Goal: Task Accomplishment & Management: Use online tool/utility

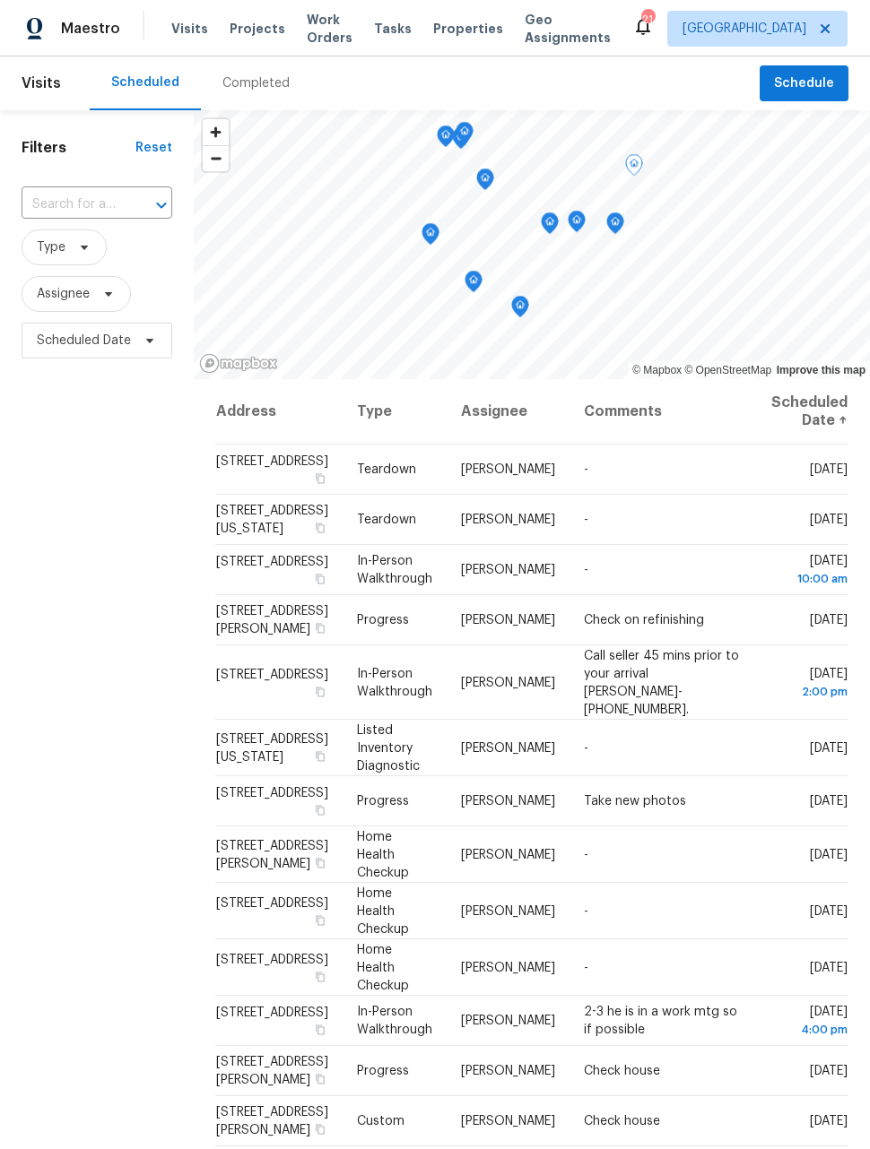
click at [0, 0] on icon at bounding box center [0, 0] width 0 height 0
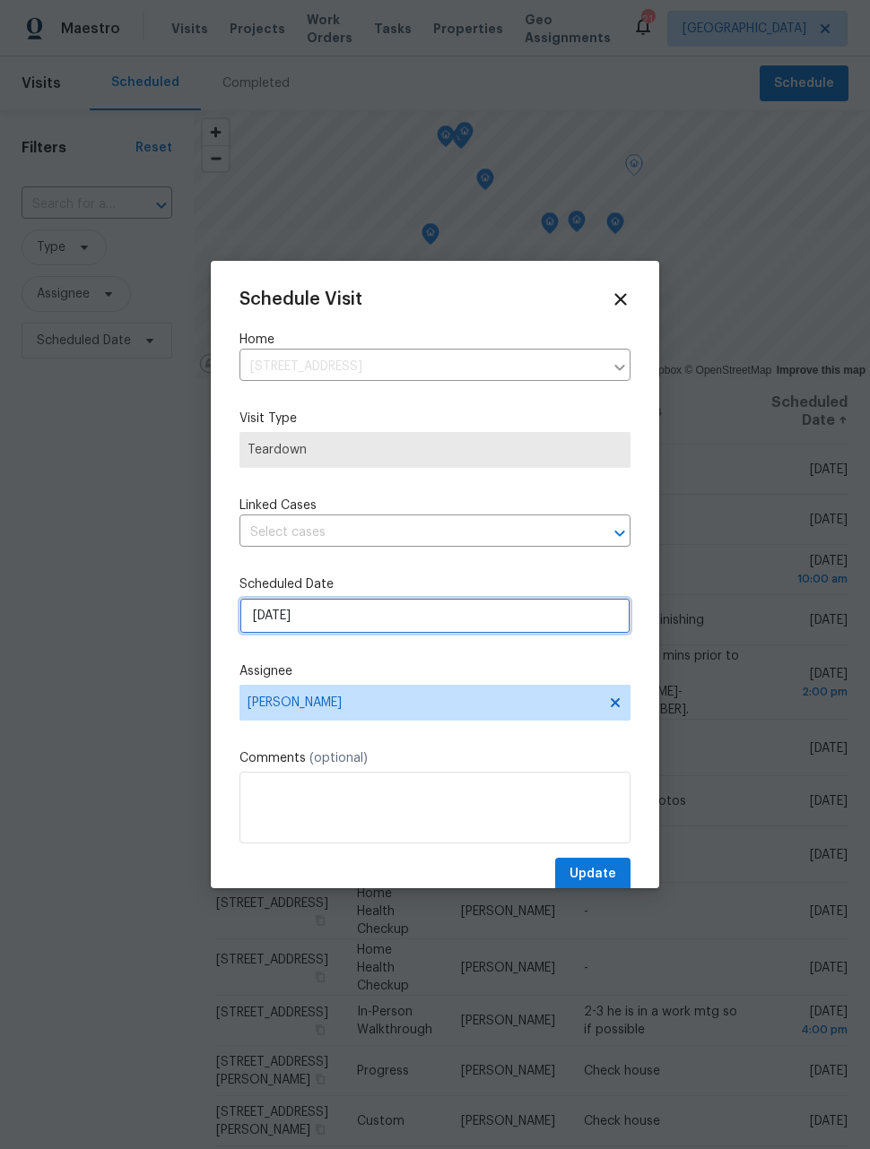
click at [392, 628] on input "[DATE]" at bounding box center [434, 616] width 391 height 36
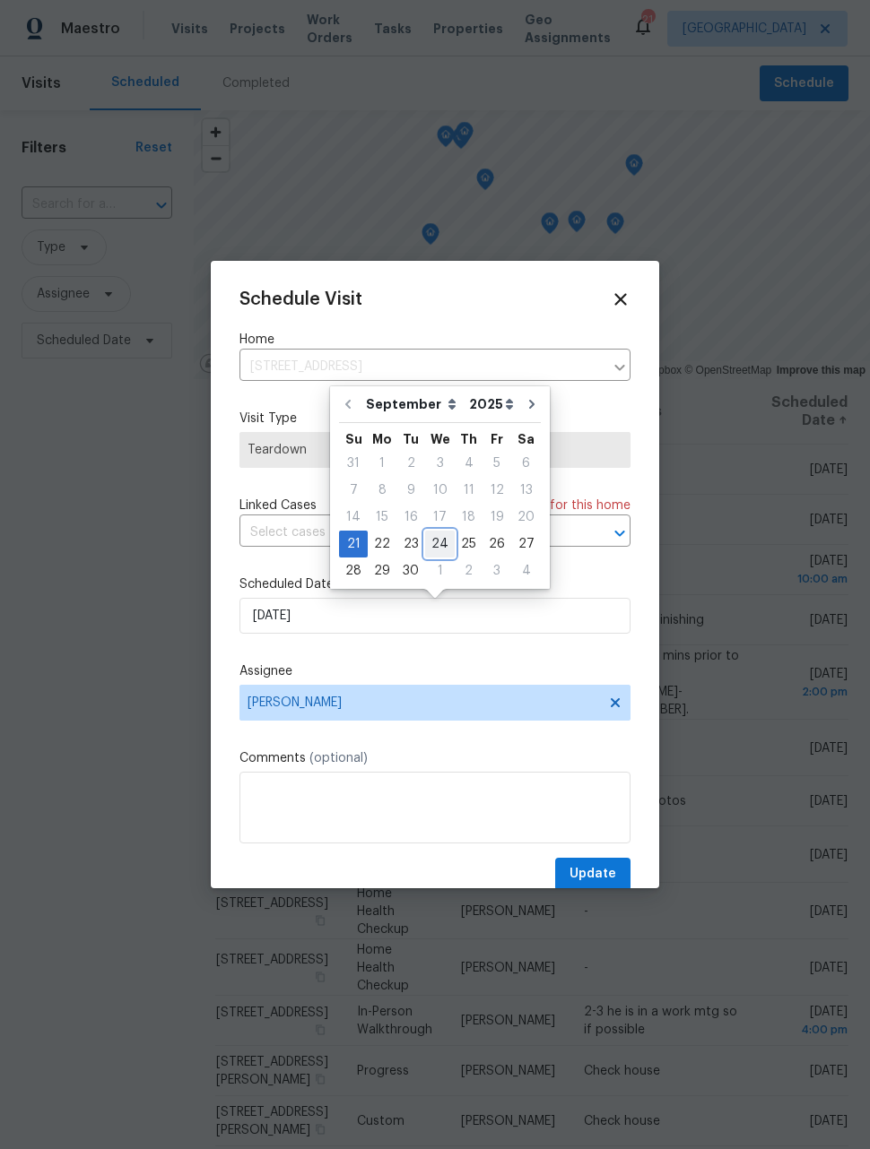
click at [443, 541] on div "24" at bounding box center [440, 544] width 30 height 25
type input "[DATE]"
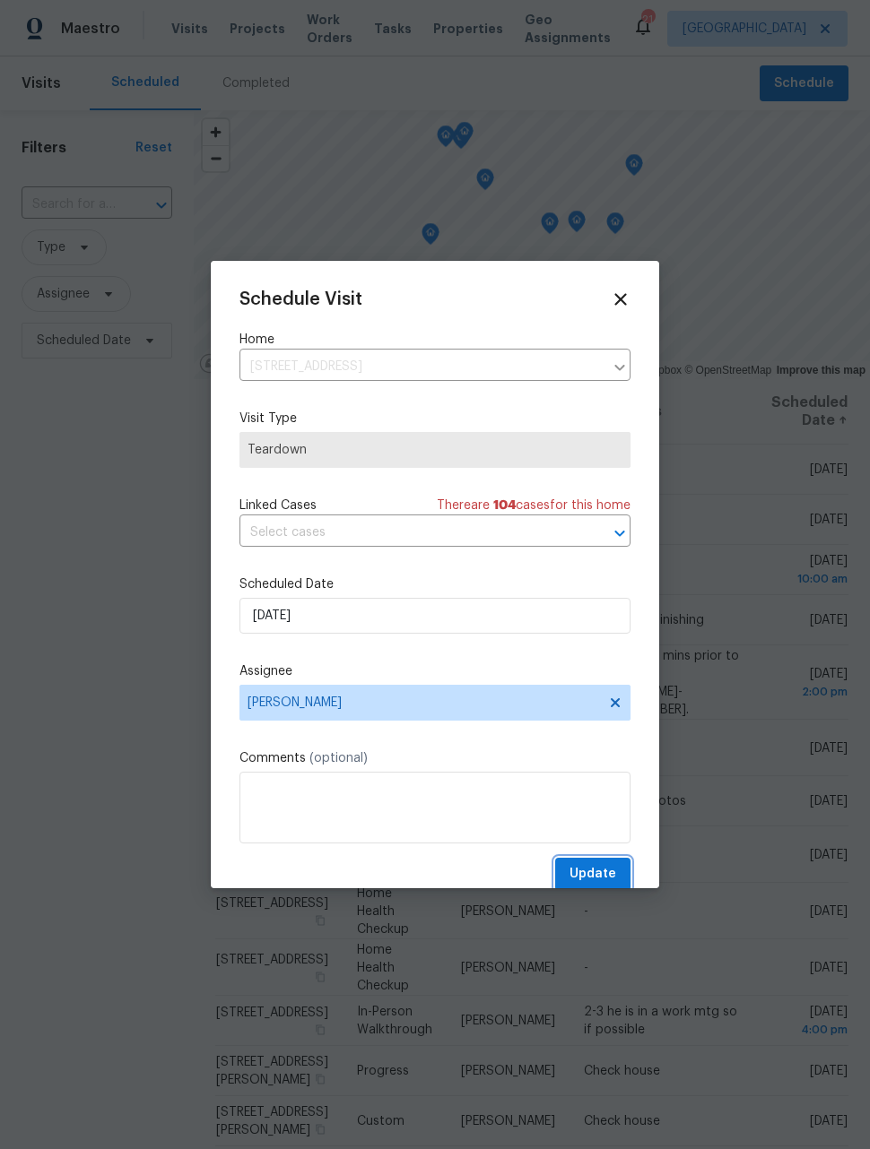
click at [605, 879] on span "Update" at bounding box center [592, 874] width 47 height 22
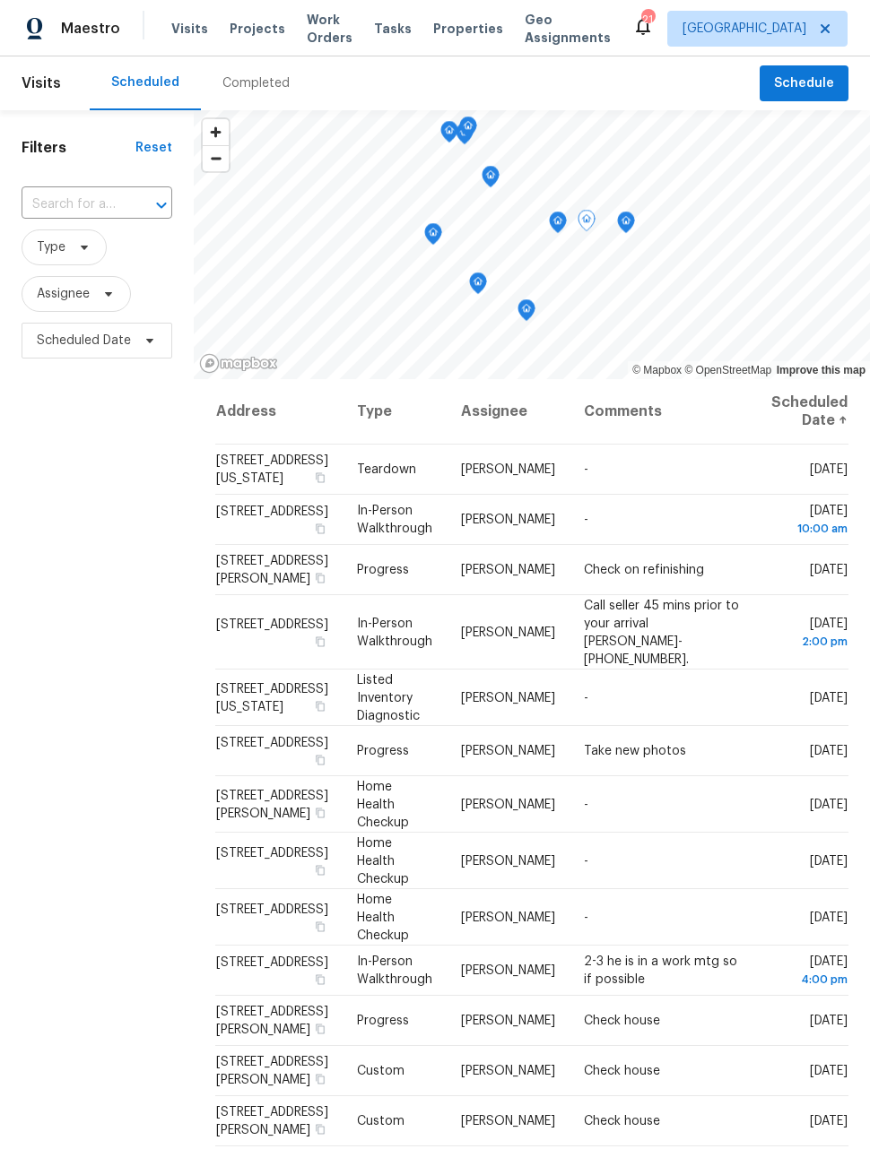
click at [0, 0] on icon at bounding box center [0, 0] width 0 height 0
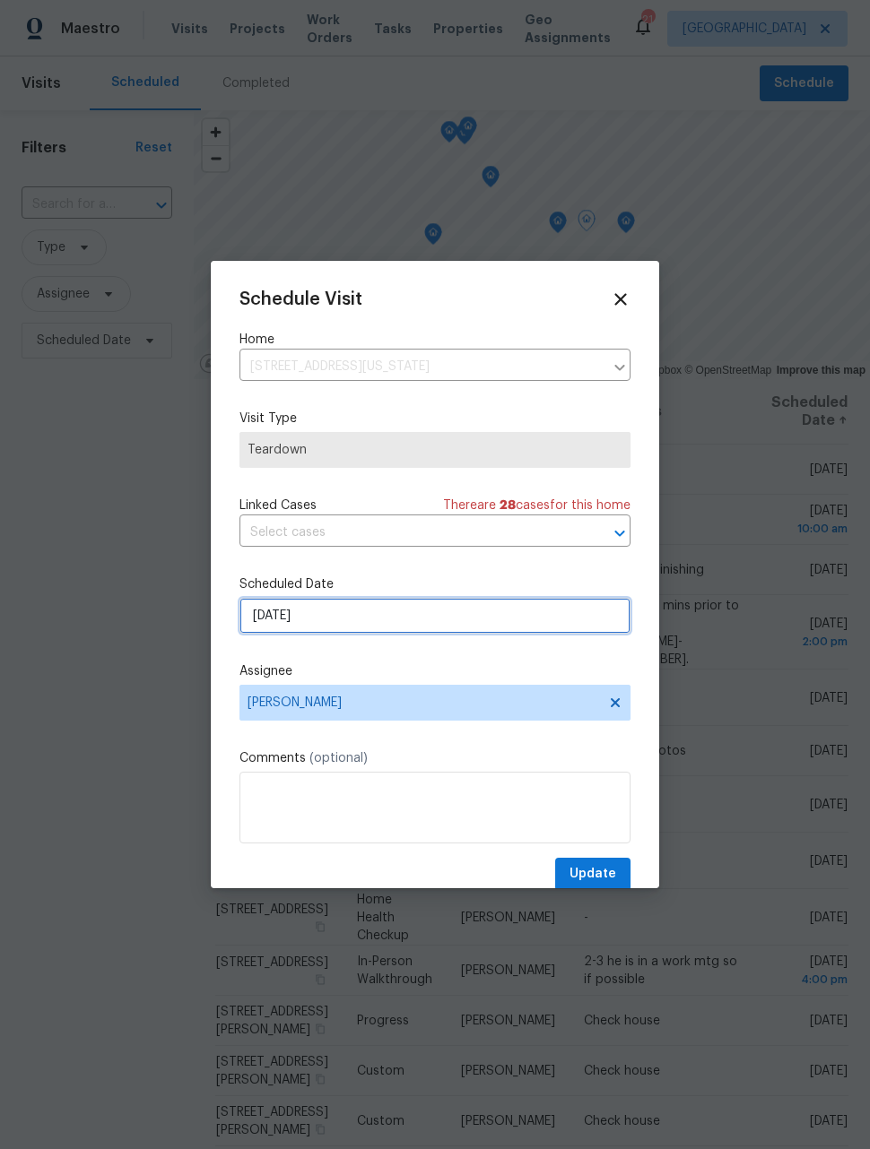
click at [451, 629] on input "[DATE]" at bounding box center [434, 616] width 391 height 36
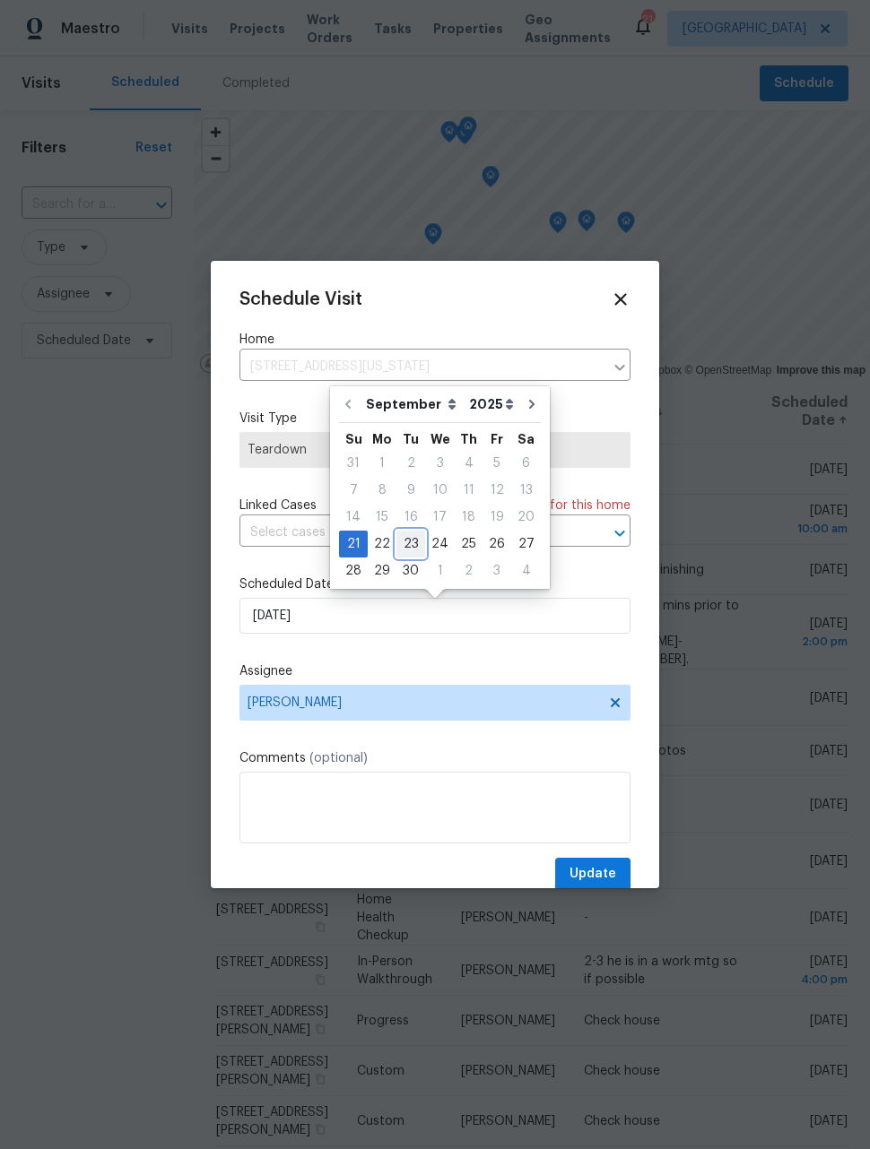
click at [412, 535] on div "23" at bounding box center [410, 544] width 29 height 25
type input "[DATE]"
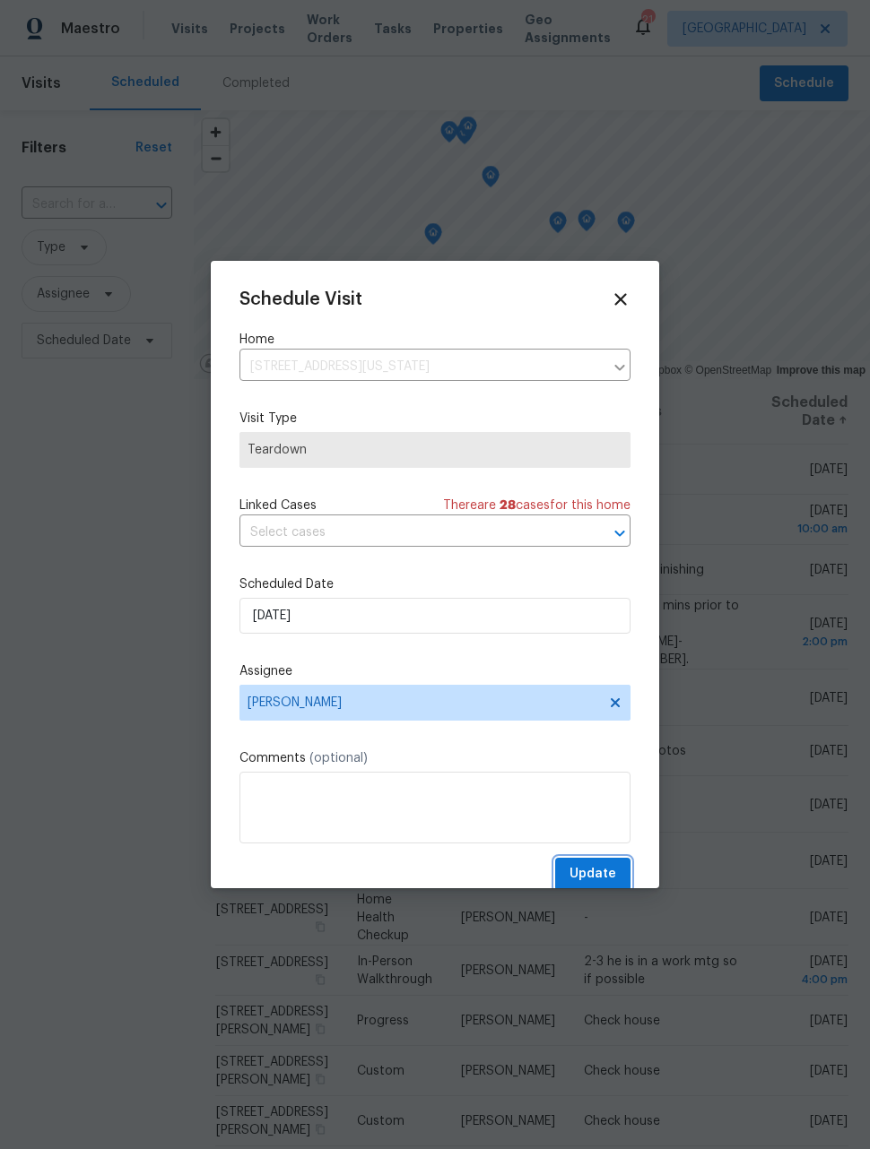
click at [607, 869] on span "Update" at bounding box center [592, 874] width 47 height 22
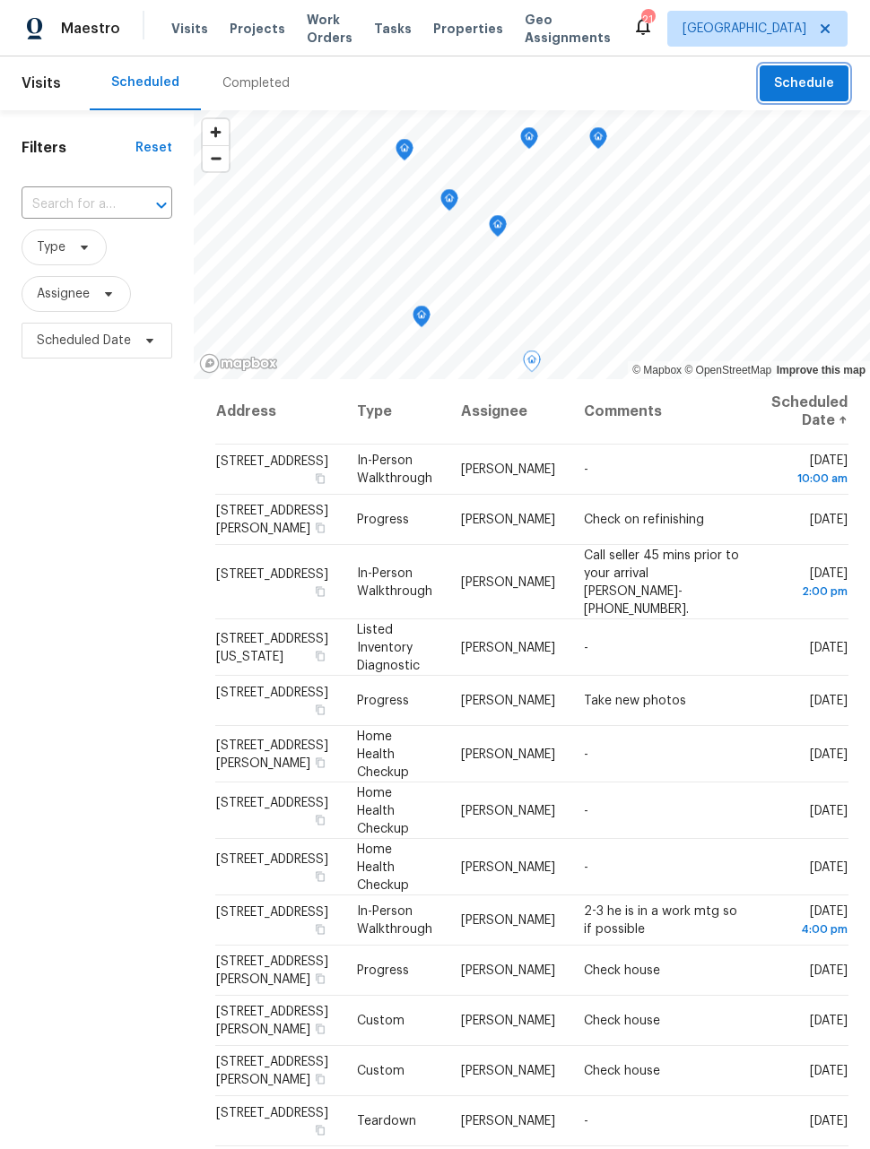
click at [839, 72] on button "Schedule" at bounding box center [803, 83] width 89 height 37
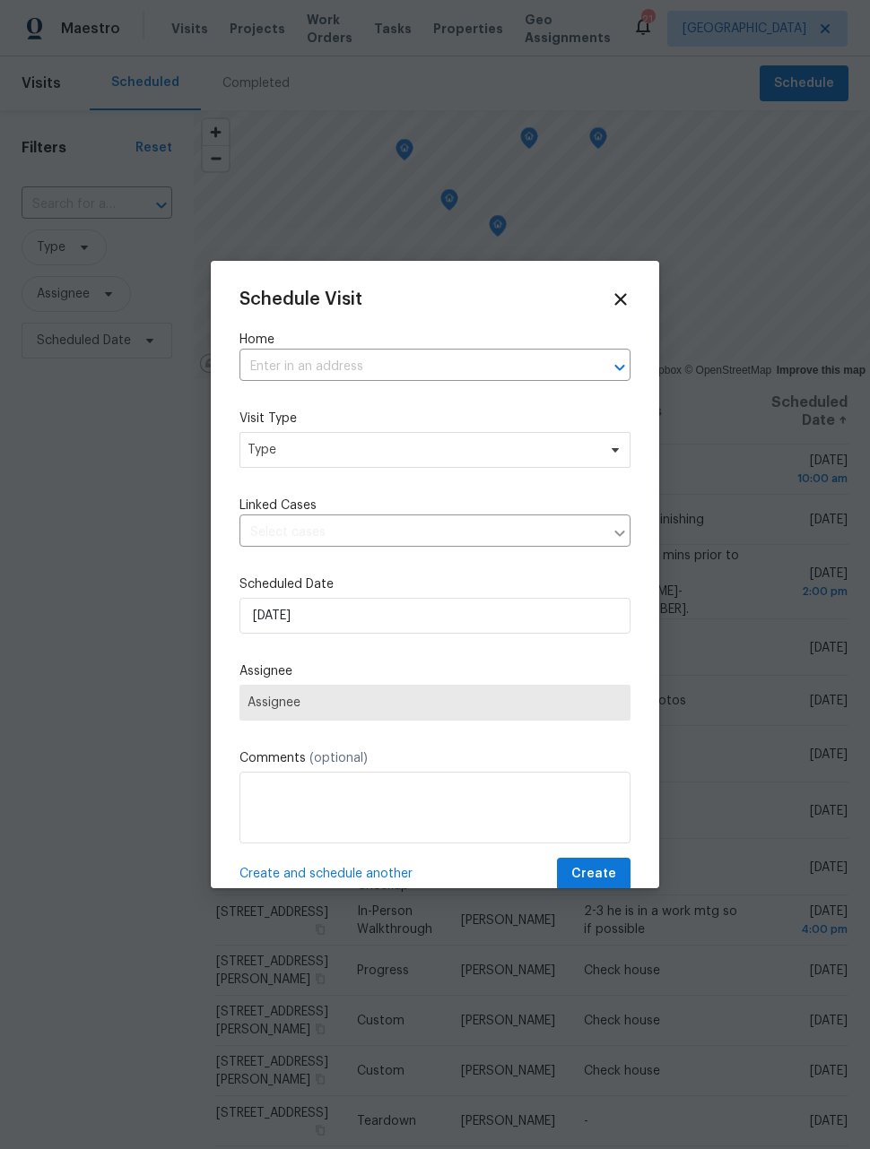
click at [438, 355] on input "text" at bounding box center [409, 367] width 341 height 28
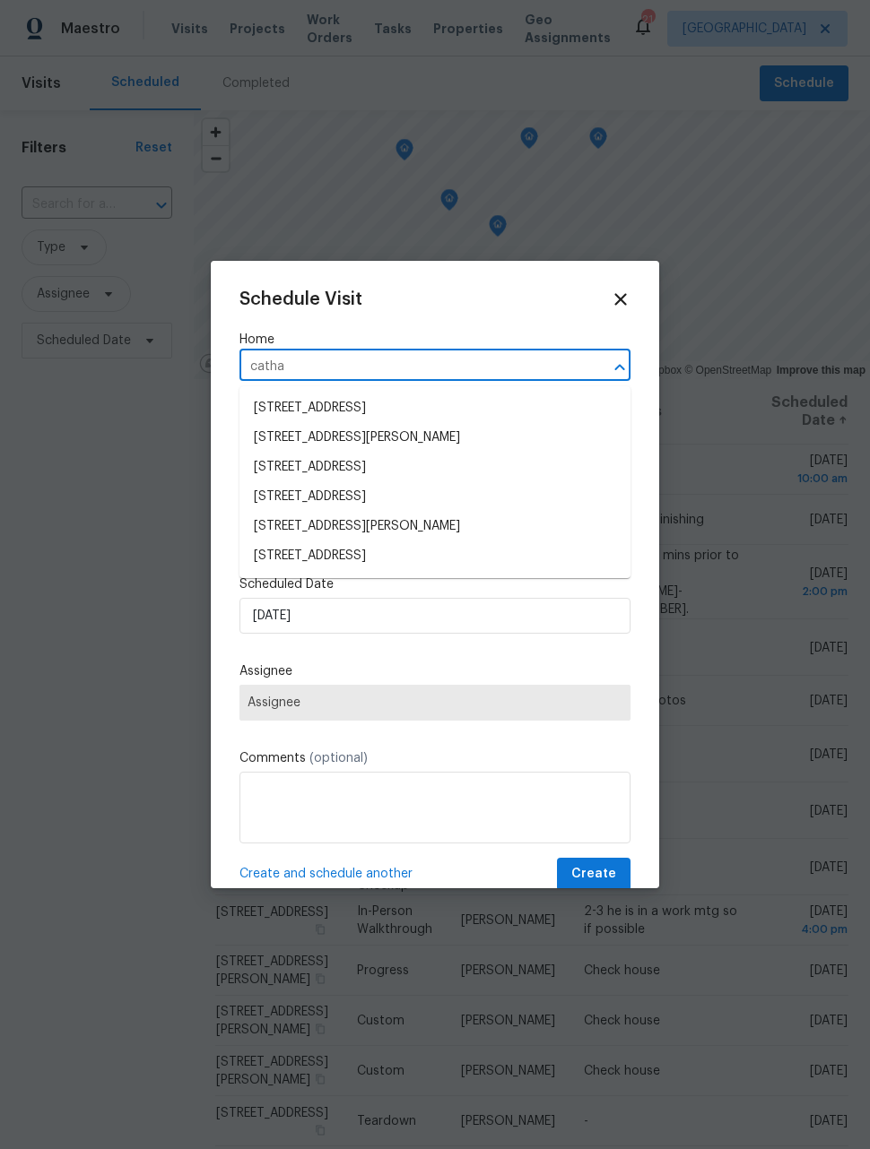
type input "cathay"
click at [423, 556] on li "[STREET_ADDRESS]" at bounding box center [434, 557] width 391 height 30
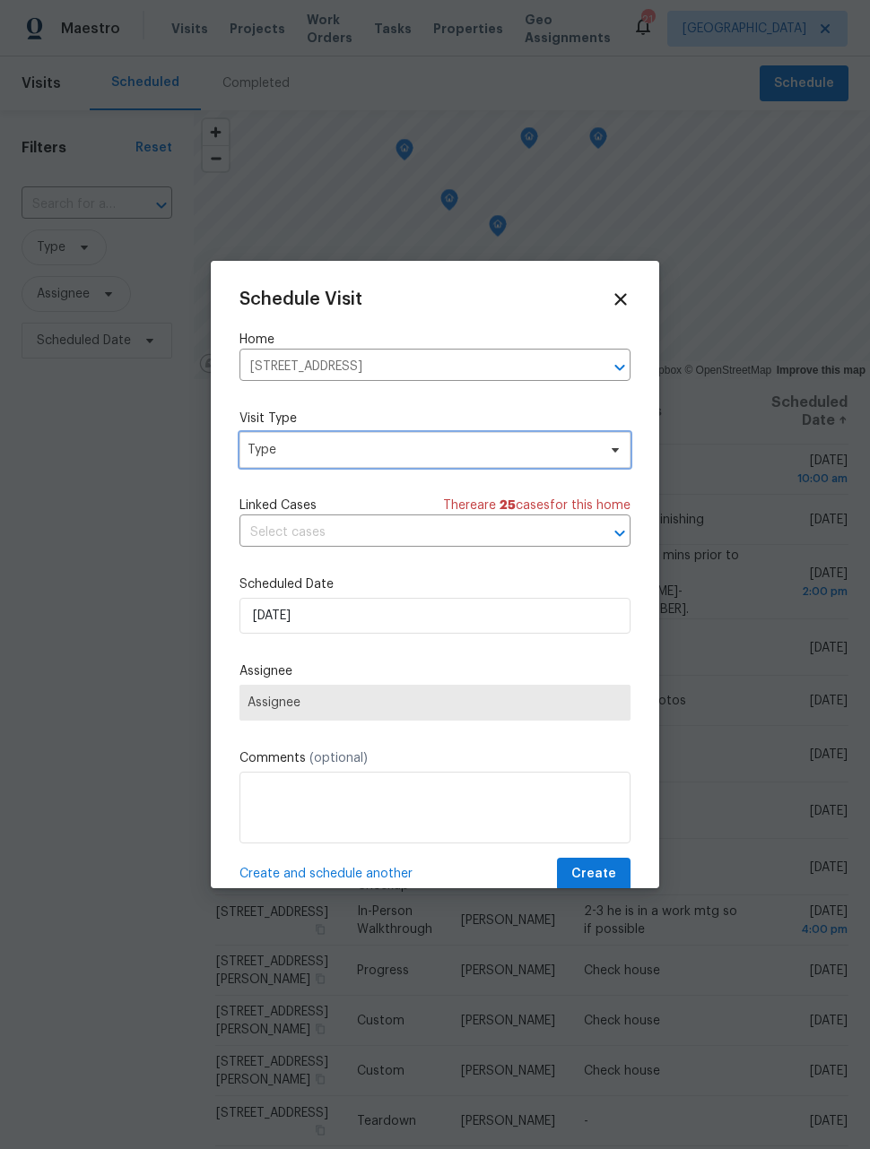
click at [440, 440] on span "Type" at bounding box center [434, 450] width 391 height 36
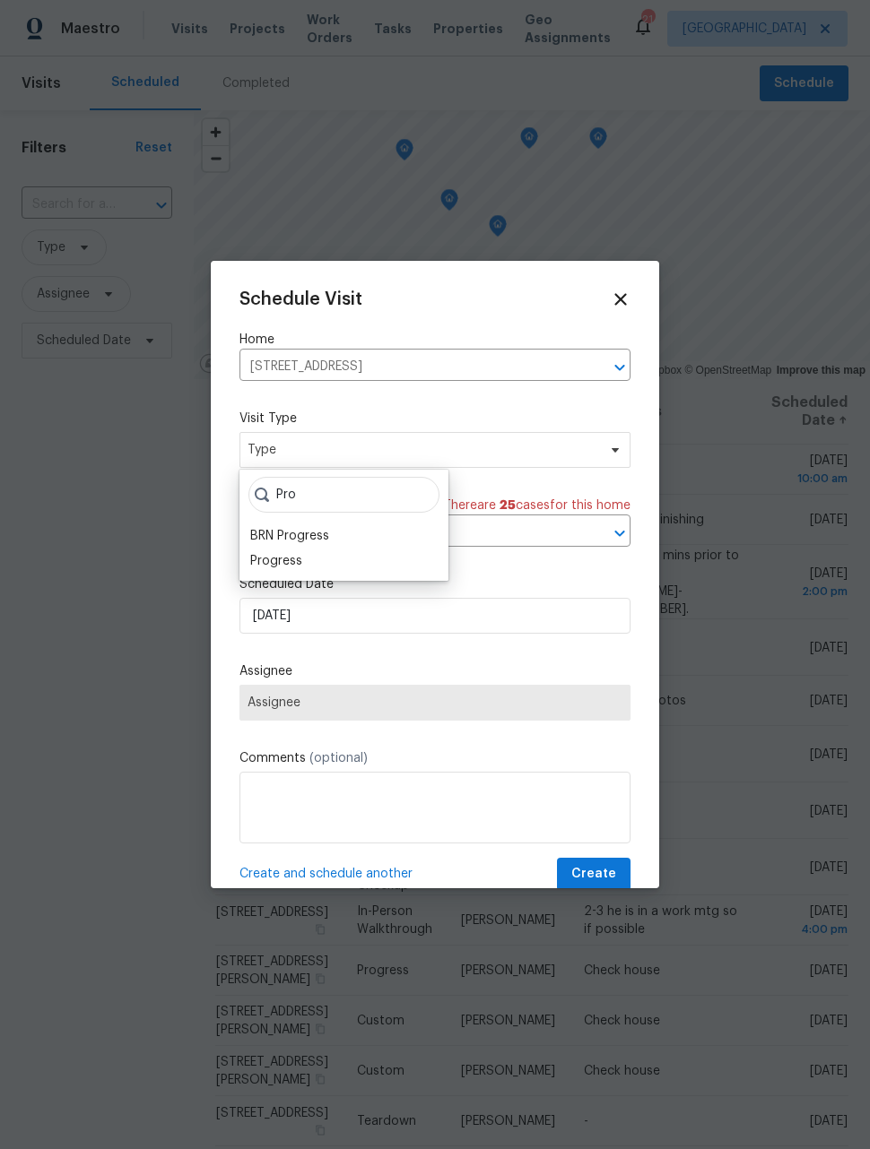
type input "Pro"
click at [295, 557] on div "Progress" at bounding box center [276, 561] width 52 height 18
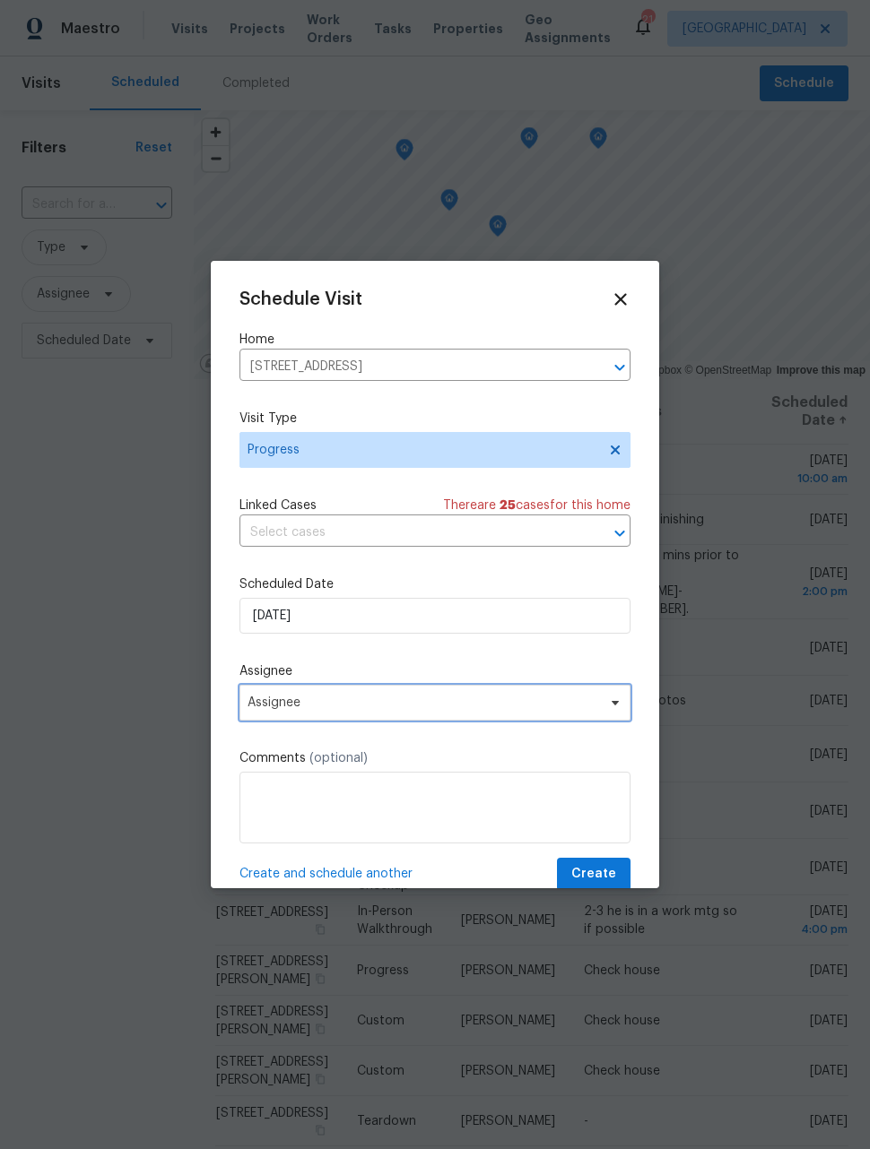
click at [408, 710] on span "Assignee" at bounding box center [422, 703] width 351 height 14
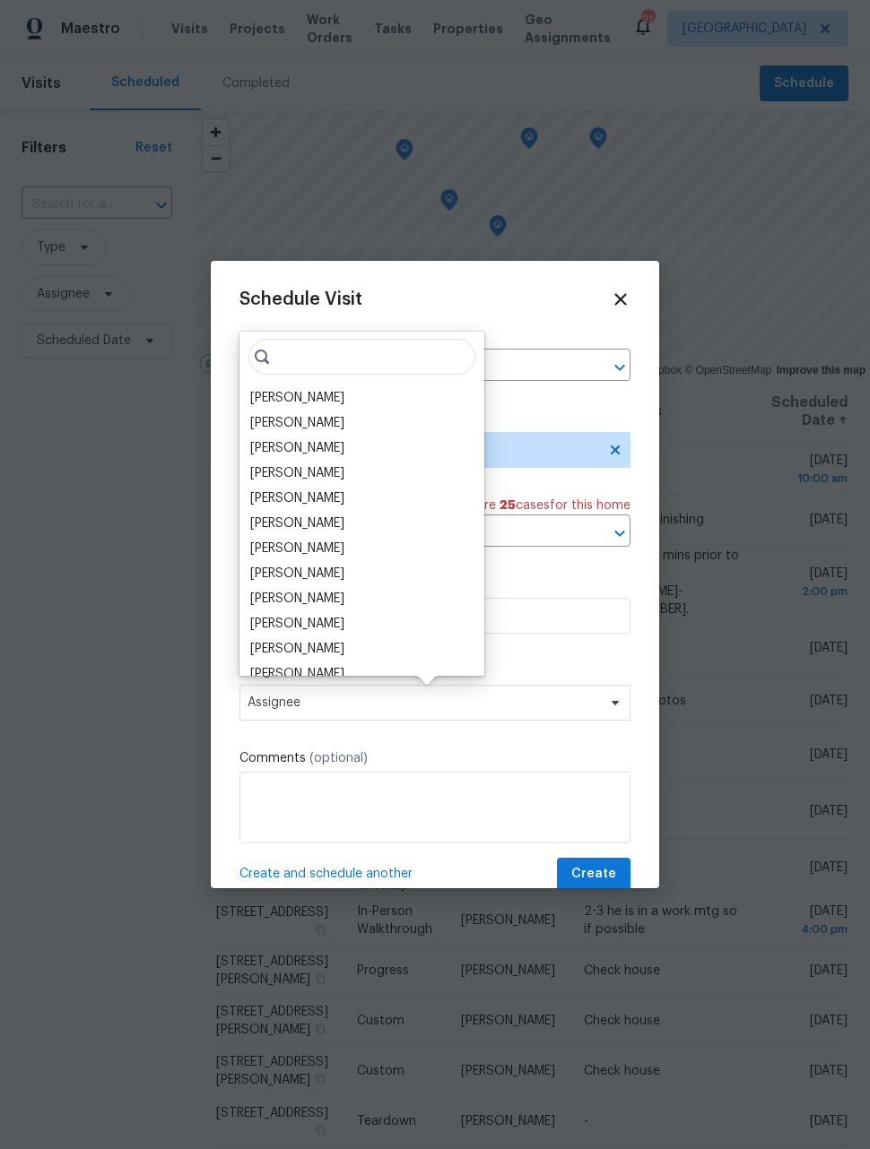
click at [325, 387] on div "[PERSON_NAME]" at bounding box center [362, 398] width 234 height 25
click at [289, 374] on input "search" at bounding box center [361, 357] width 227 height 36
click at [294, 395] on div "[PERSON_NAME]" at bounding box center [297, 398] width 94 height 18
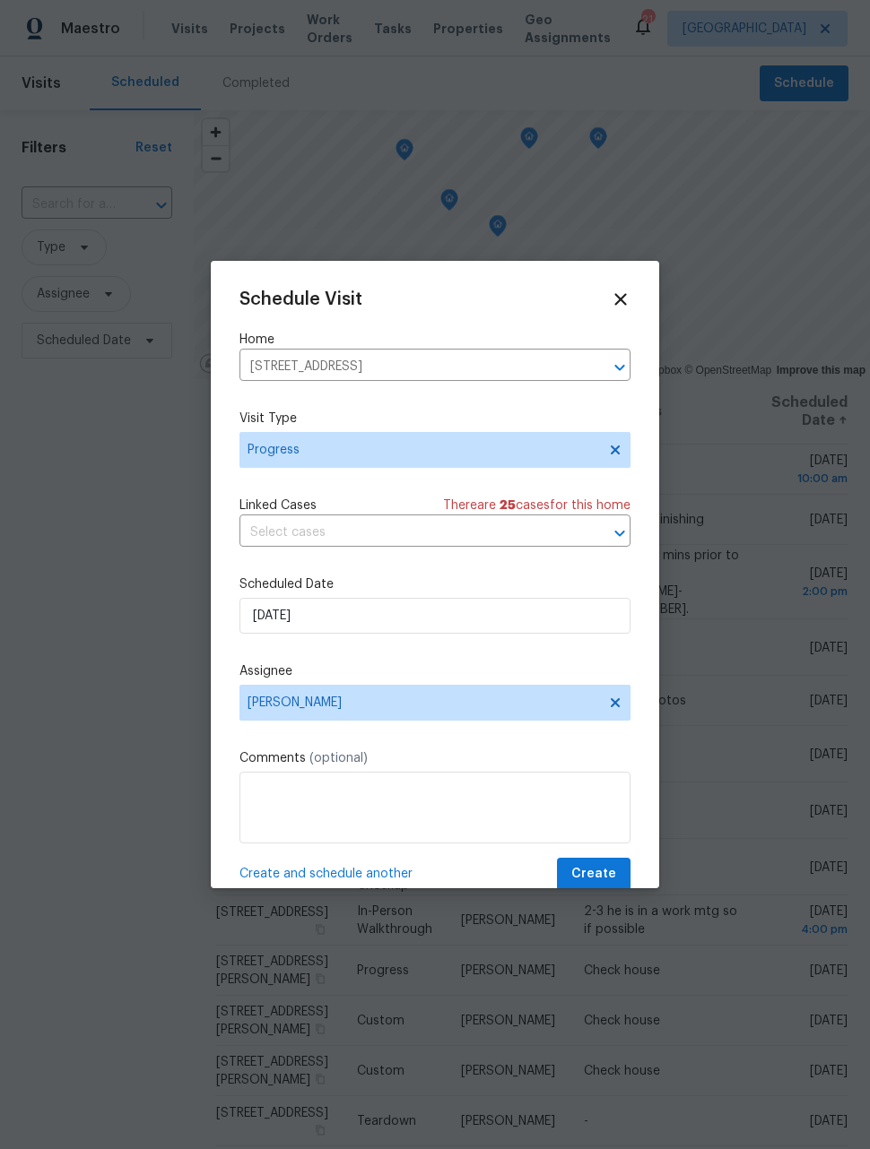
click at [369, 870] on span "Create and schedule another" at bounding box center [325, 874] width 173 height 18
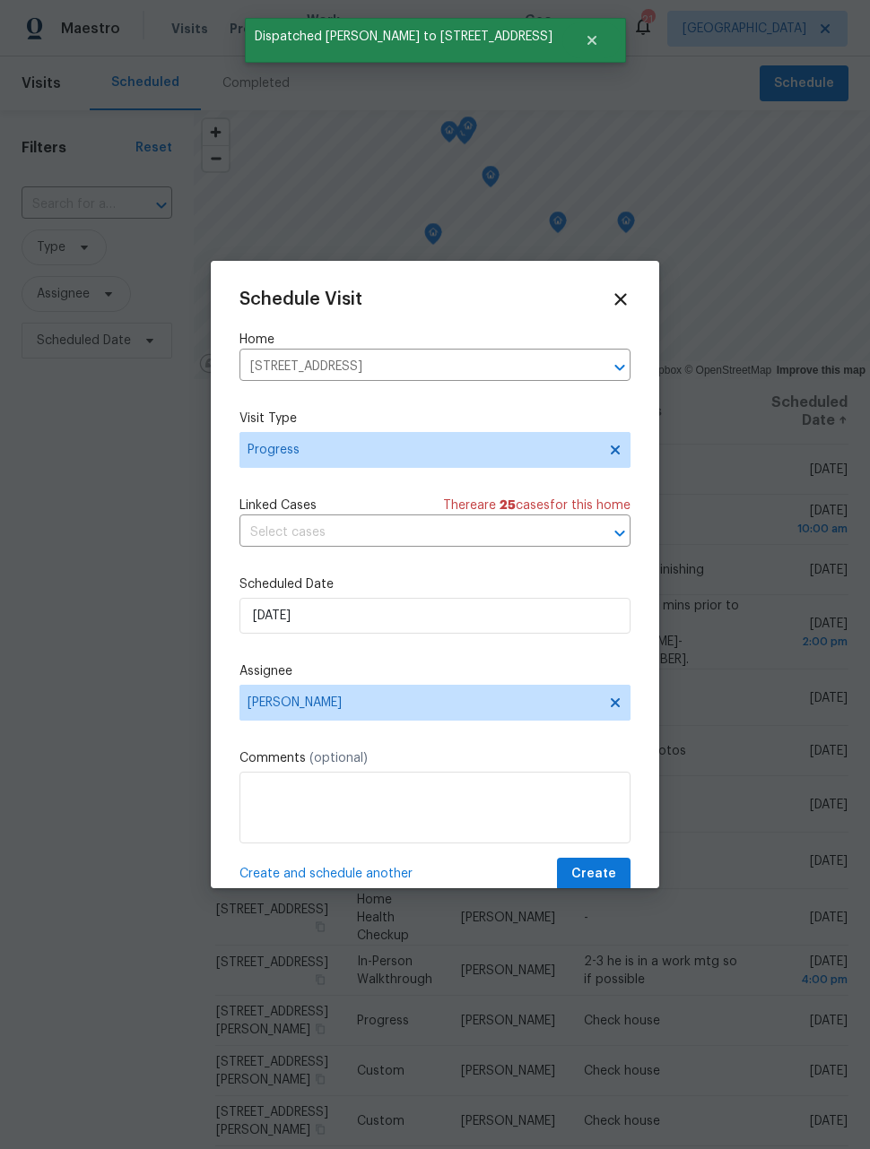
click at [594, 361] on icon "Clear" at bounding box center [596, 368] width 18 height 18
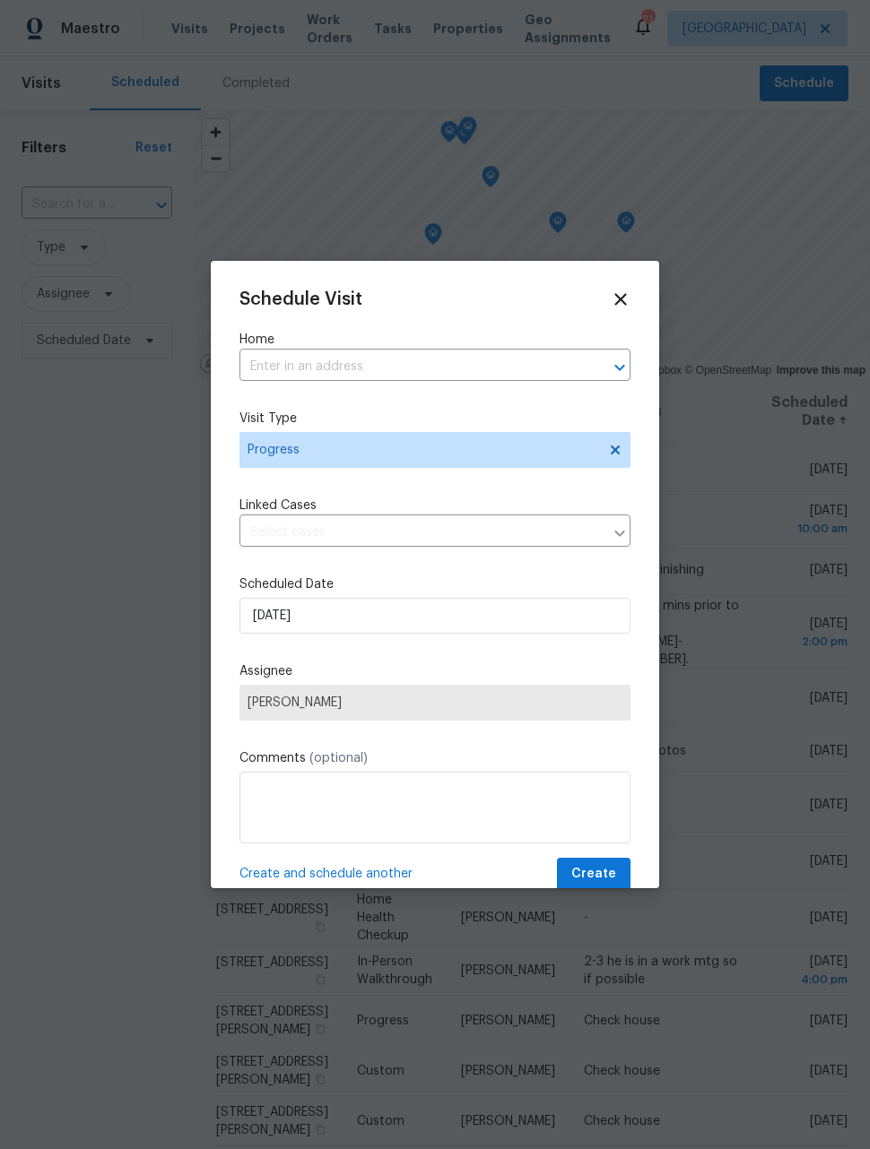
click at [498, 369] on input "text" at bounding box center [409, 367] width 341 height 28
type input "2500"
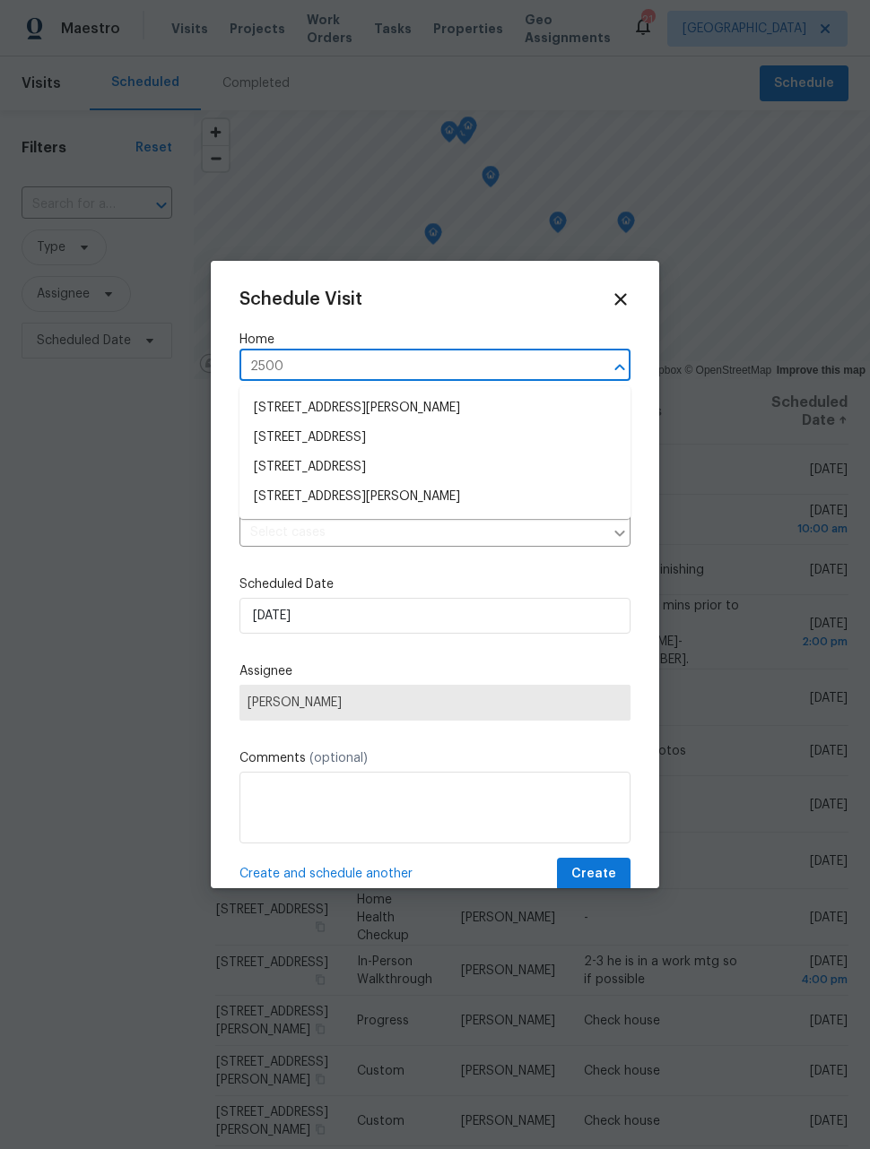
click at [428, 491] on li "[STREET_ADDRESS][PERSON_NAME]" at bounding box center [434, 497] width 391 height 30
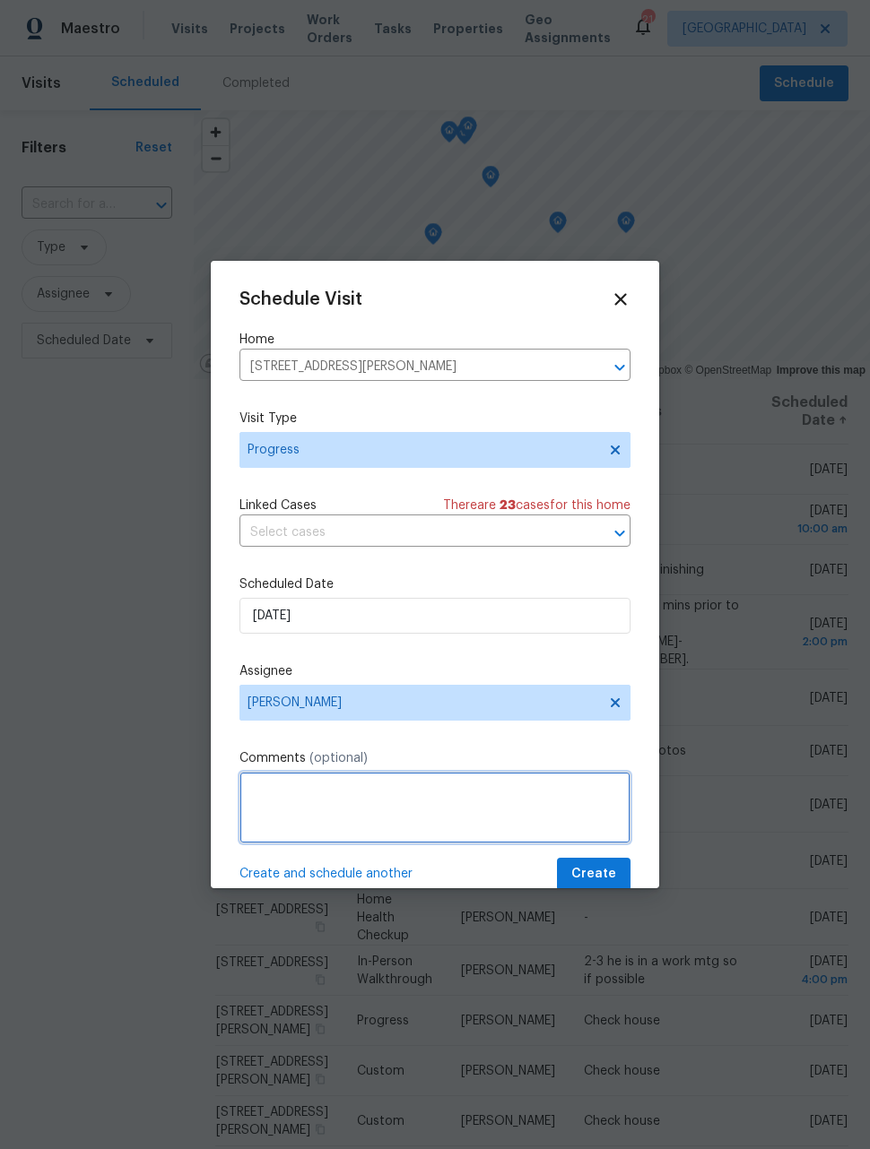
click at [488, 807] on textarea at bounding box center [434, 808] width 391 height 72
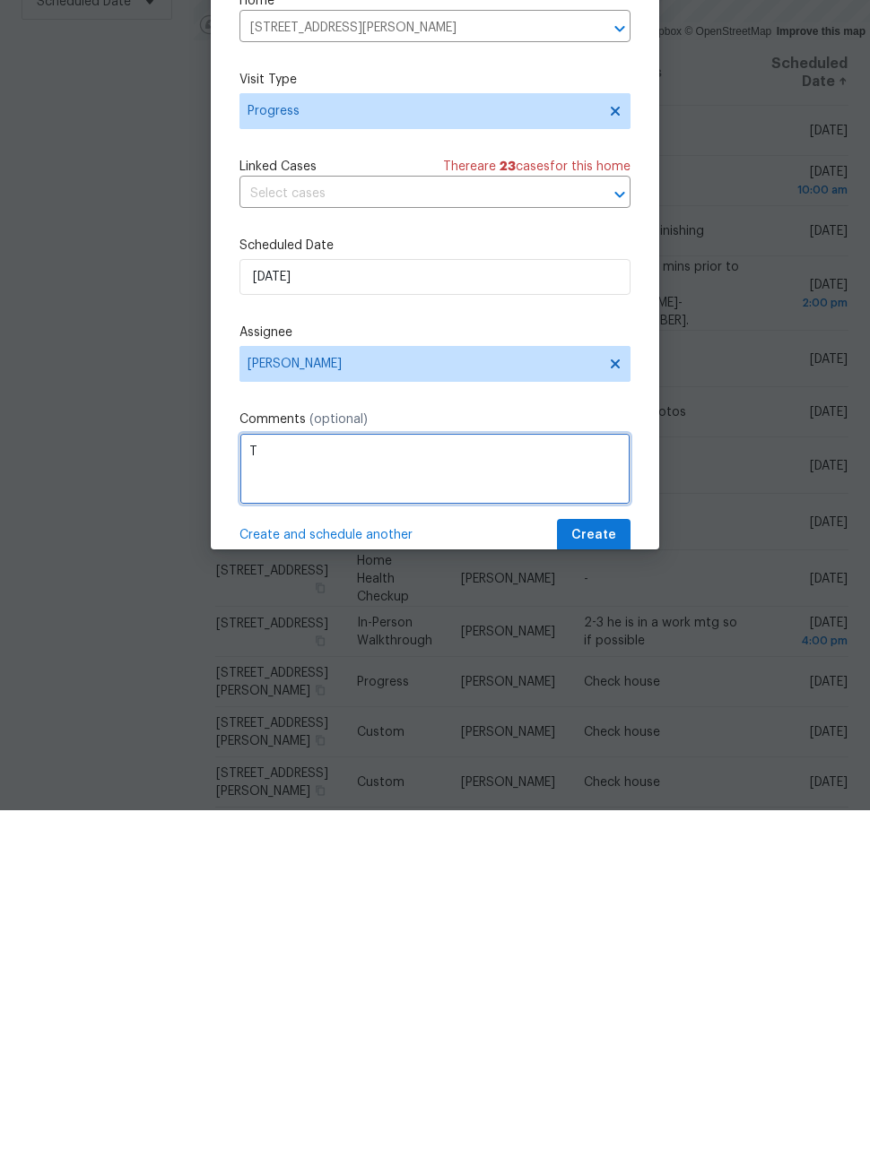
scroll to position [58, 0]
type textarea "Tighten sink plumbing"
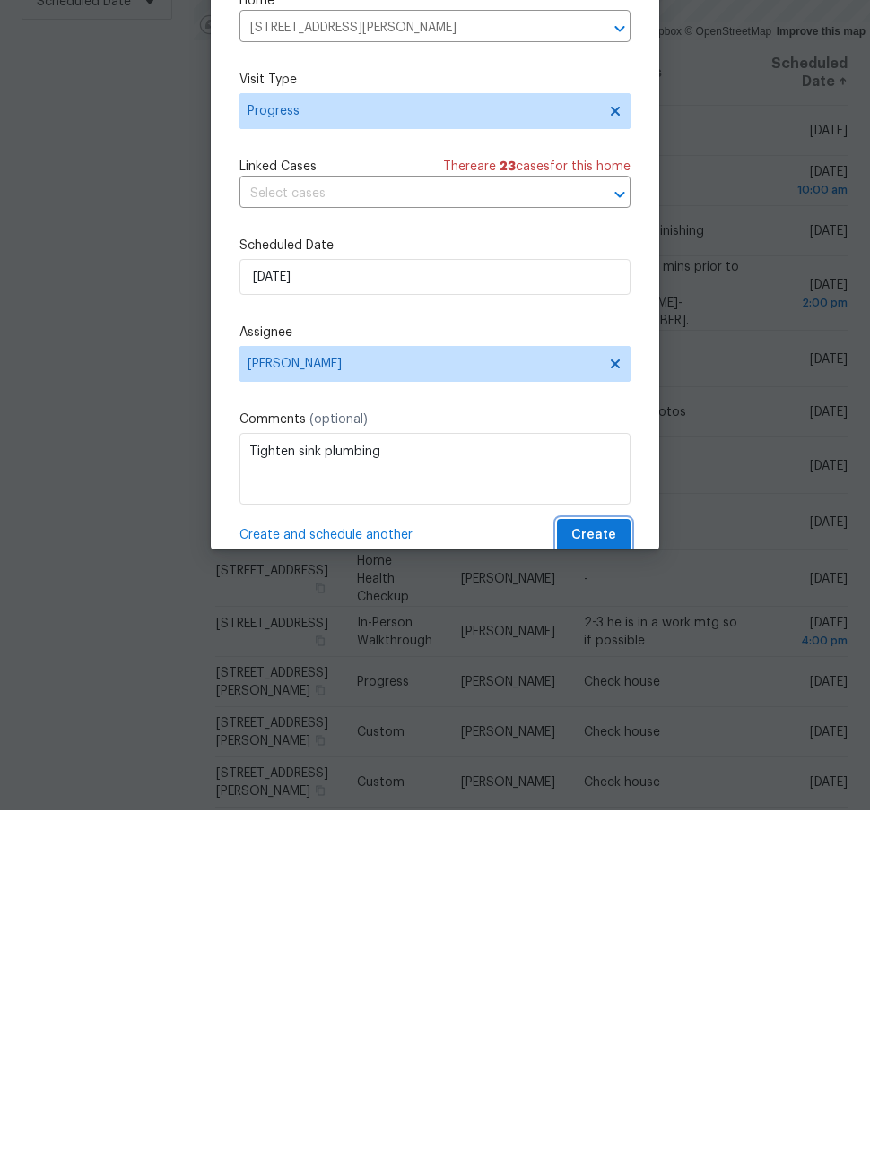
click at [614, 863] on span "Create" at bounding box center [593, 874] width 45 height 22
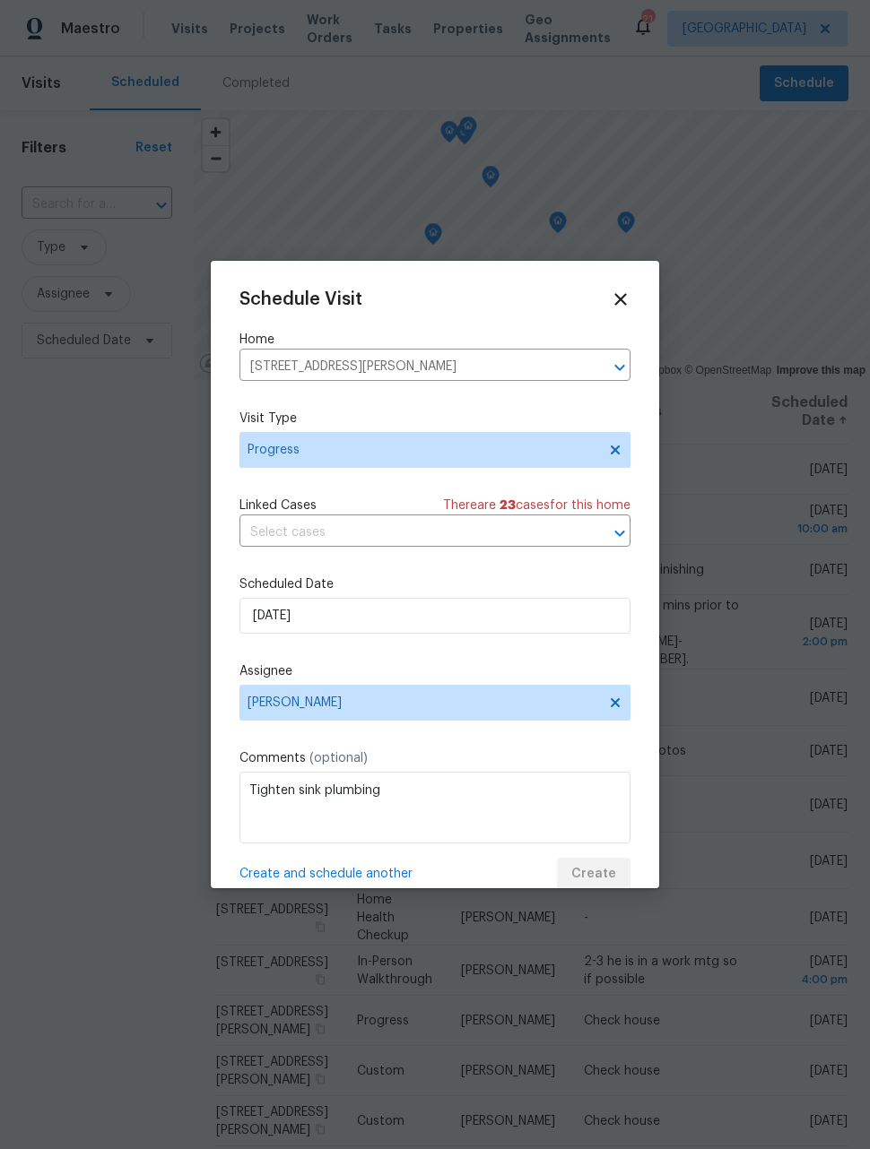
scroll to position [0, 0]
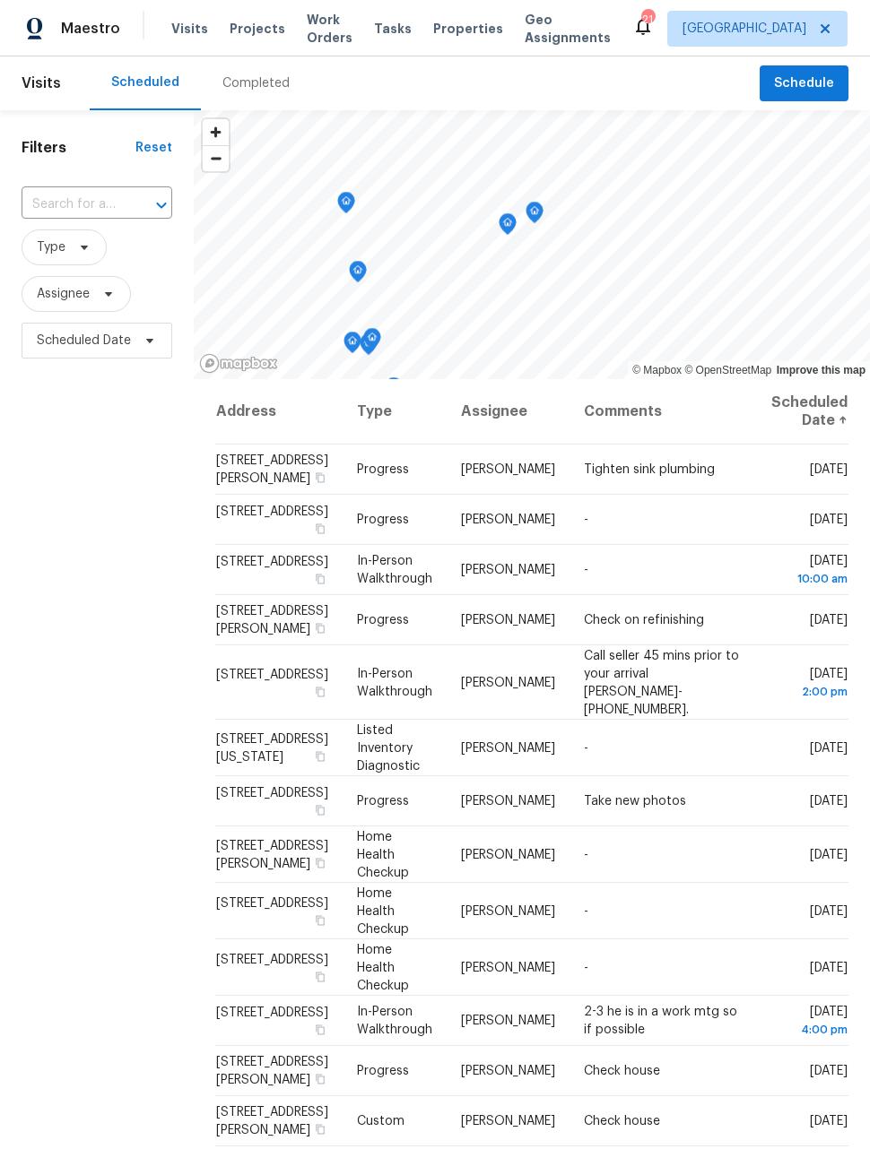
click at [0, 0] on icon at bounding box center [0, 0] width 0 height 0
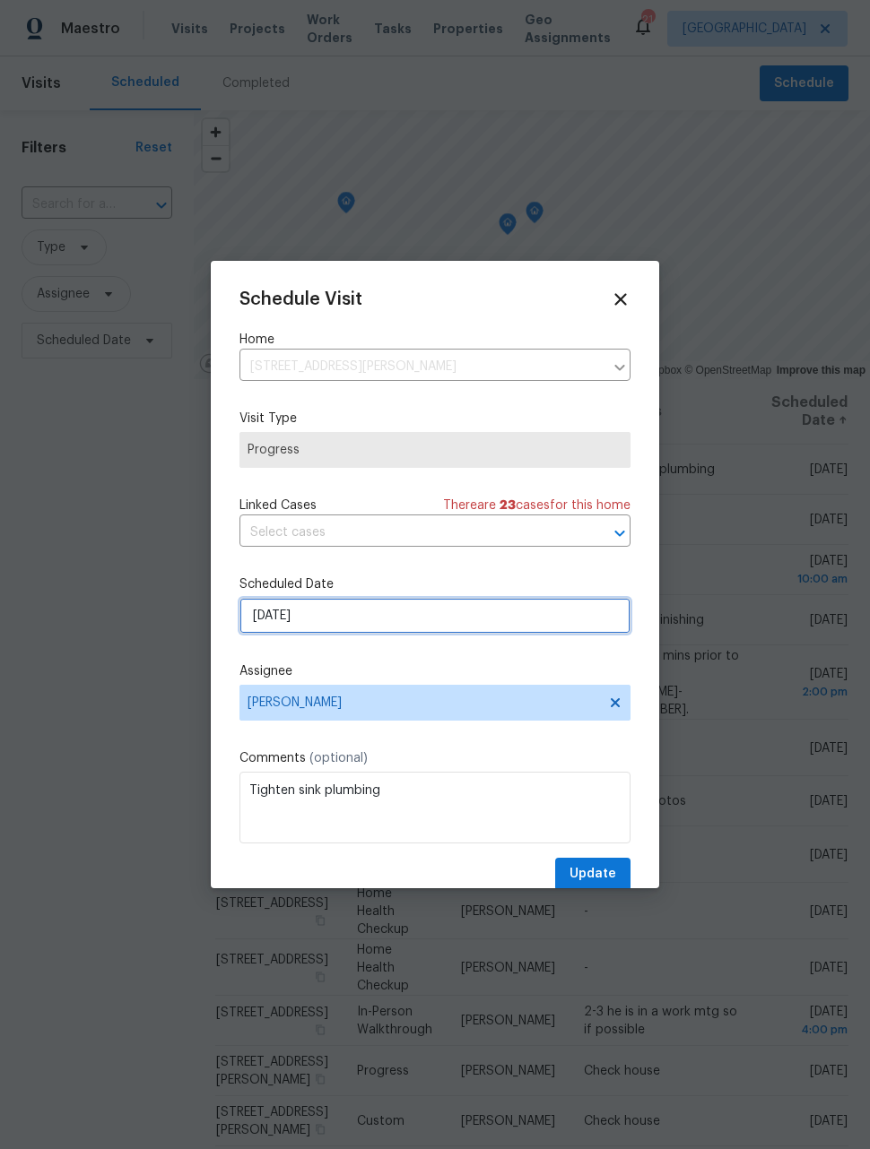
click at [410, 628] on input "[DATE]" at bounding box center [434, 616] width 391 height 36
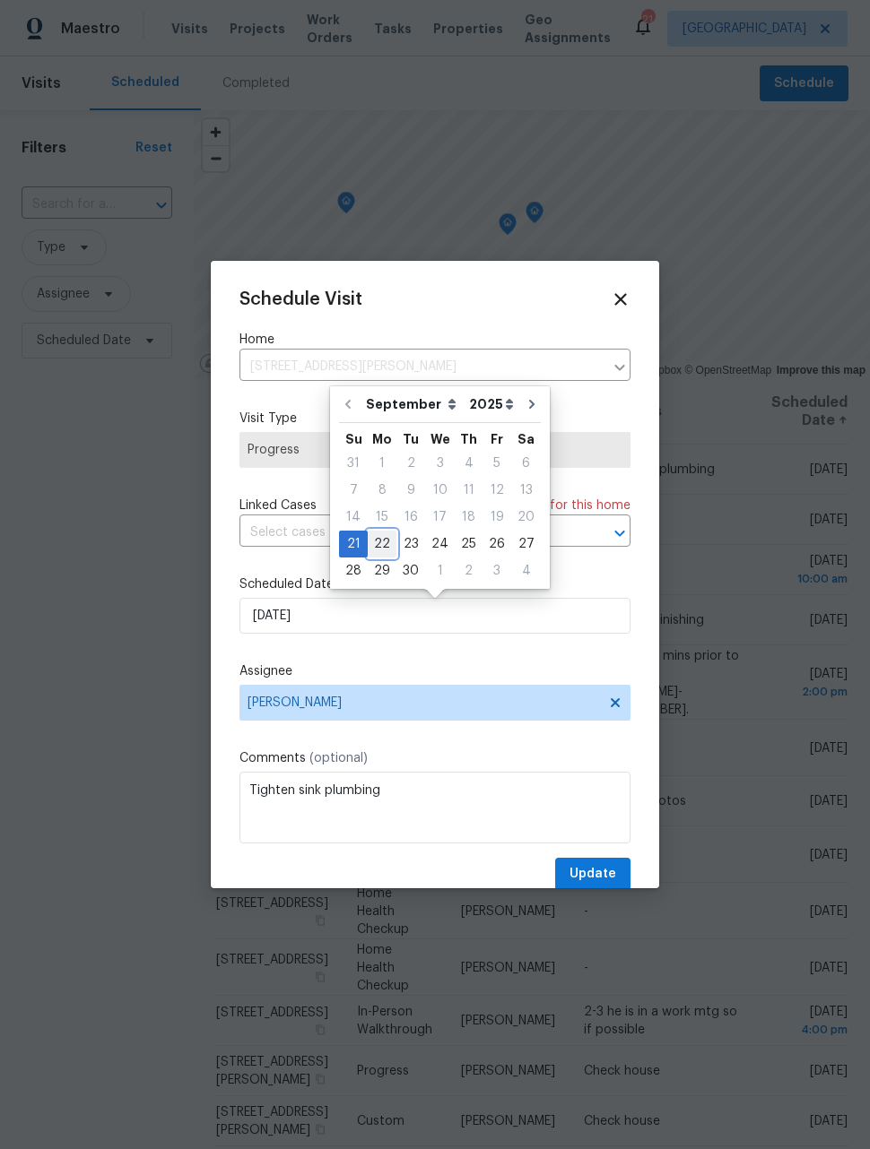
click at [380, 534] on div "22" at bounding box center [382, 544] width 29 height 25
type input "[DATE]"
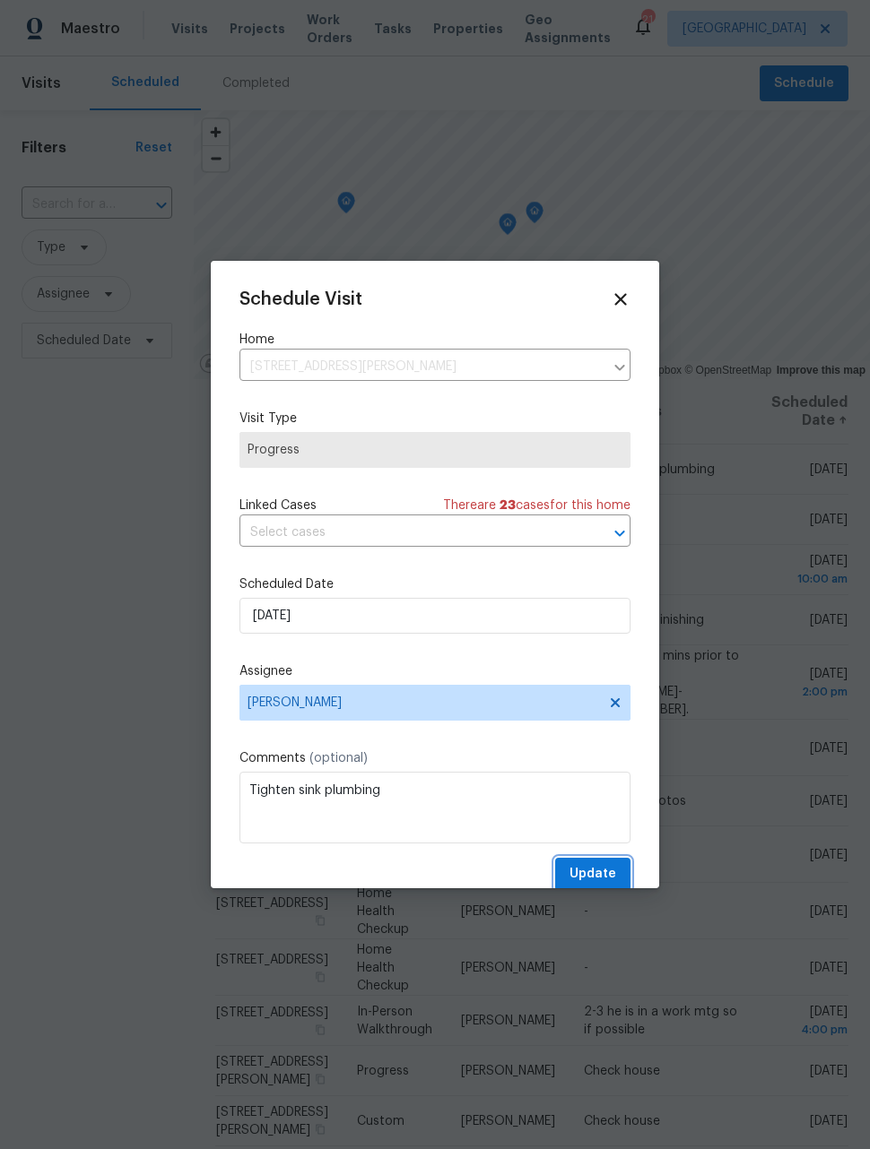
click at [610, 880] on span "Update" at bounding box center [592, 874] width 47 height 22
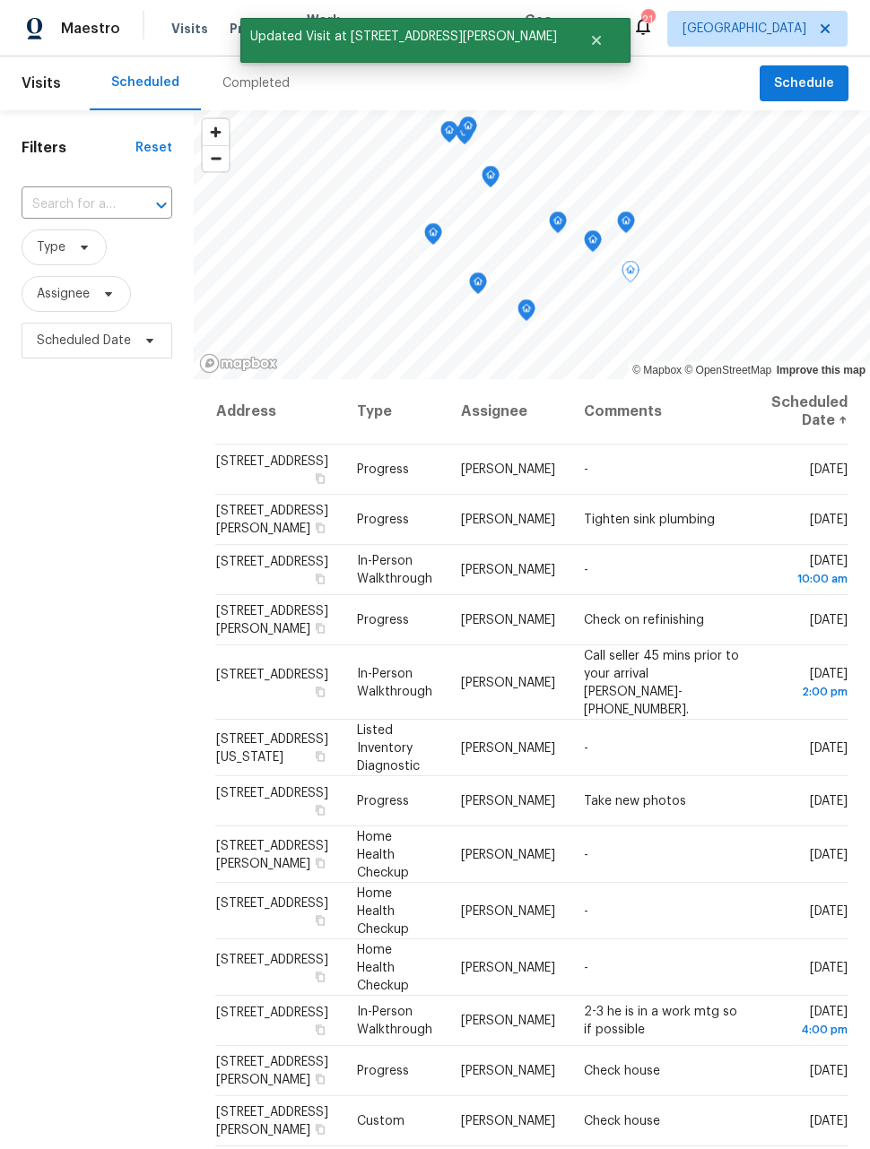
click at [794, 455] on td "[DATE]" at bounding box center [802, 470] width 91 height 50
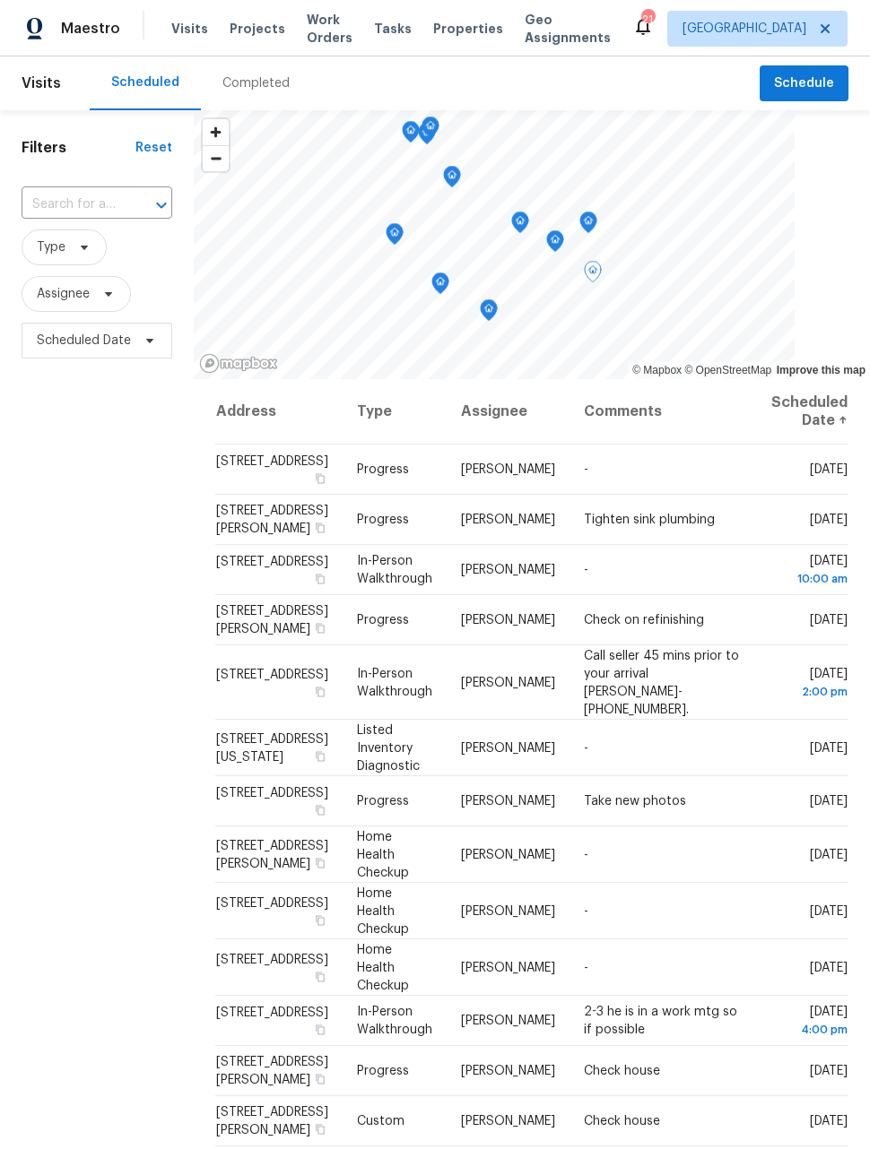
click at [0, 0] on icon at bounding box center [0, 0] width 0 height 0
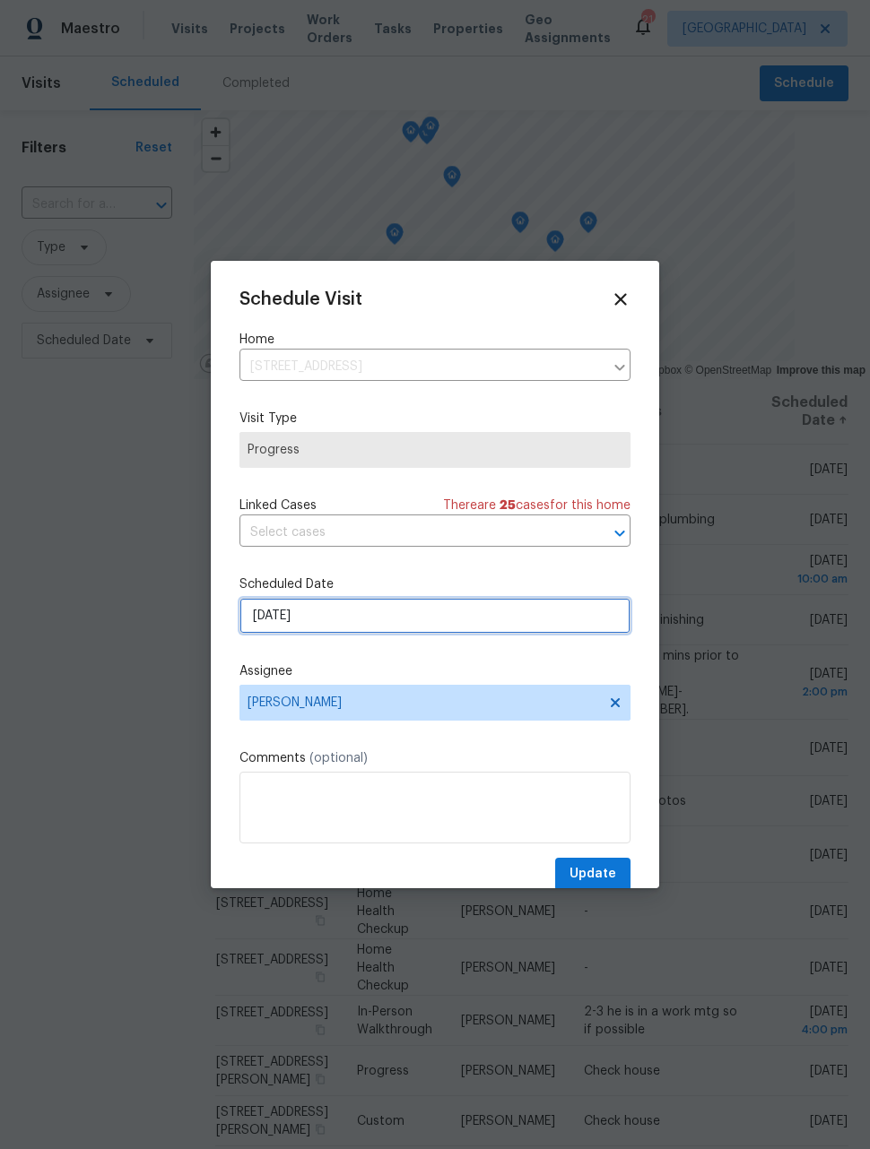
click at [444, 624] on input "[DATE]" at bounding box center [434, 616] width 391 height 36
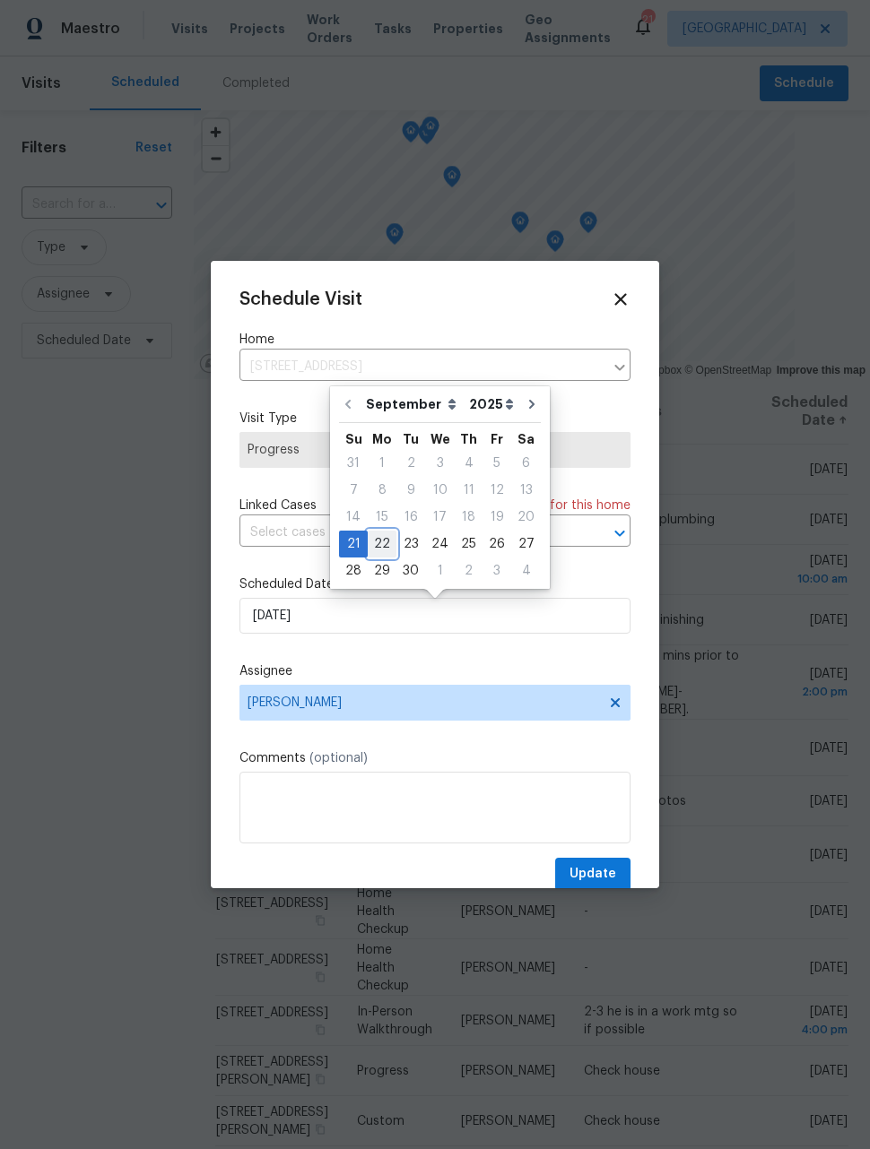
click at [382, 539] on div "22" at bounding box center [382, 544] width 29 height 25
type input "[DATE]"
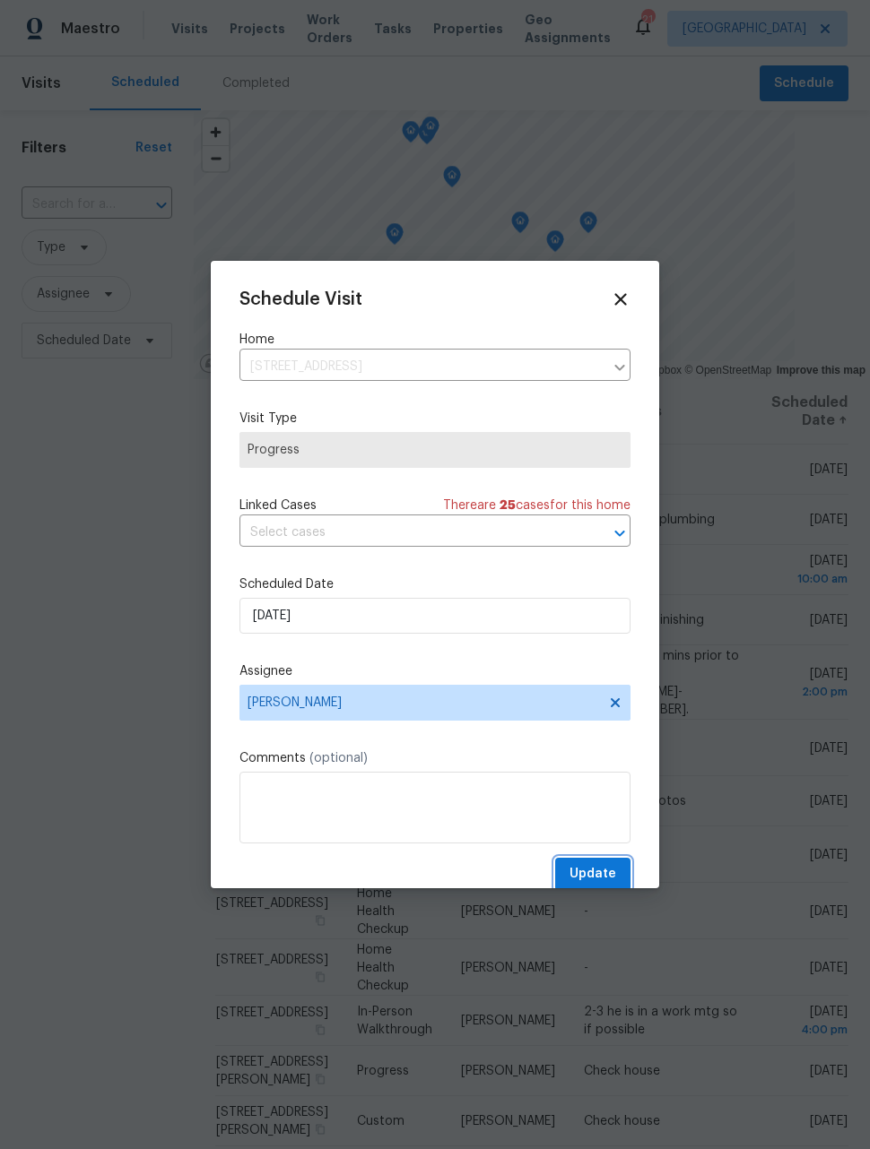
click at [608, 880] on span "Update" at bounding box center [592, 874] width 47 height 22
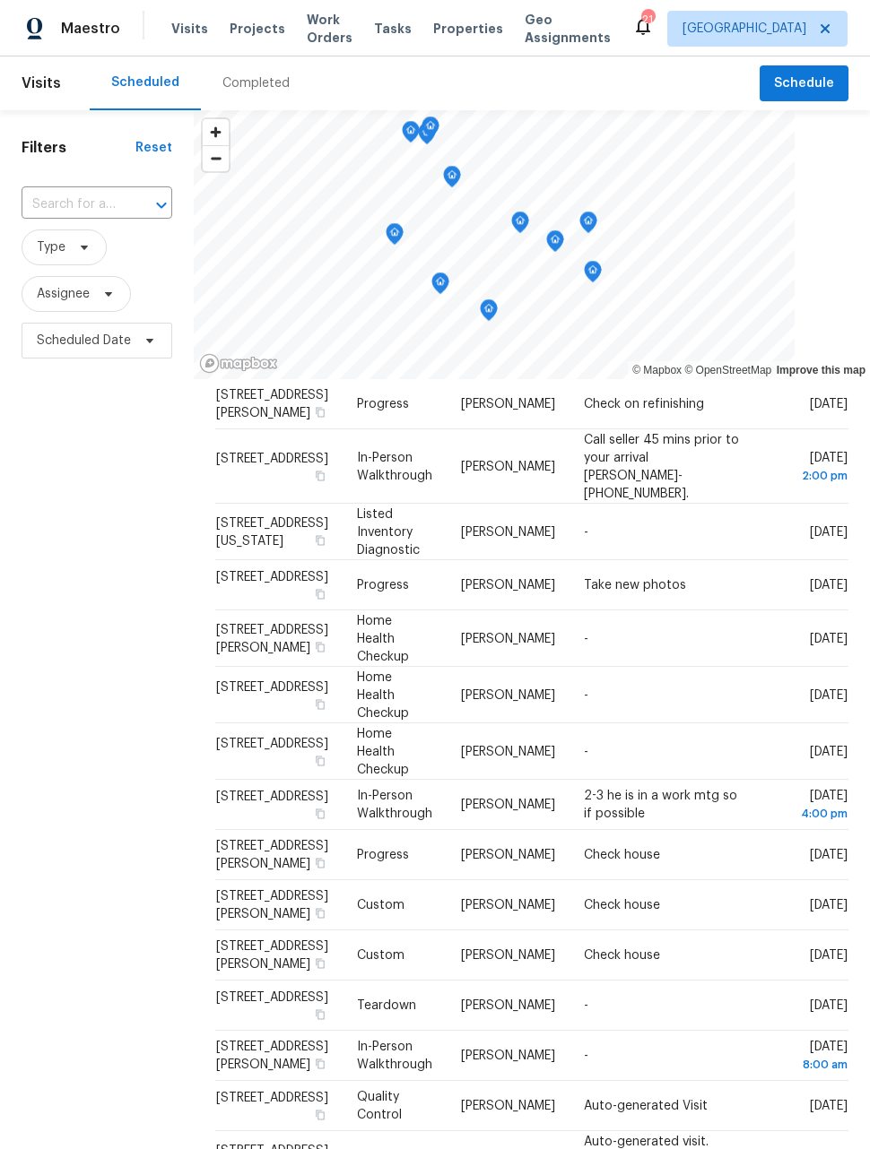
scroll to position [215, 0]
